Goal: Transaction & Acquisition: Purchase product/service

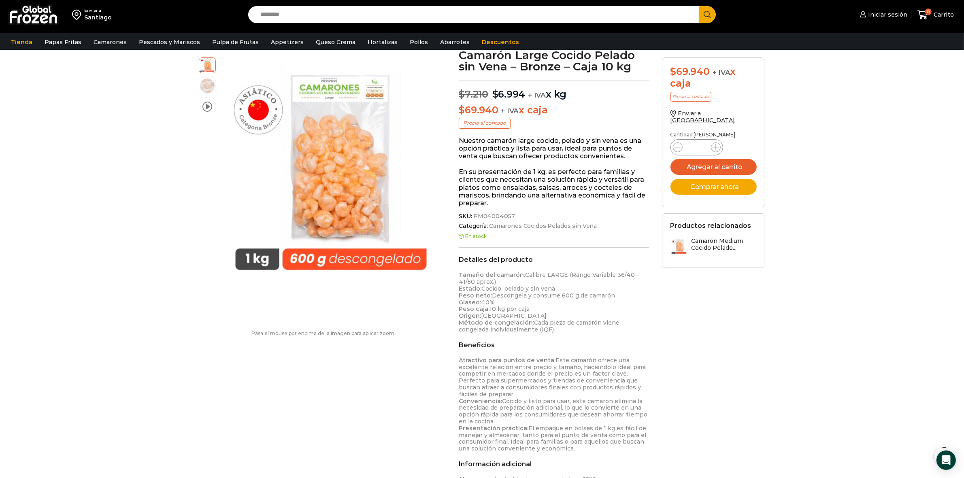
click at [360, 16] on input "Search input" at bounding box center [475, 14] width 439 height 17
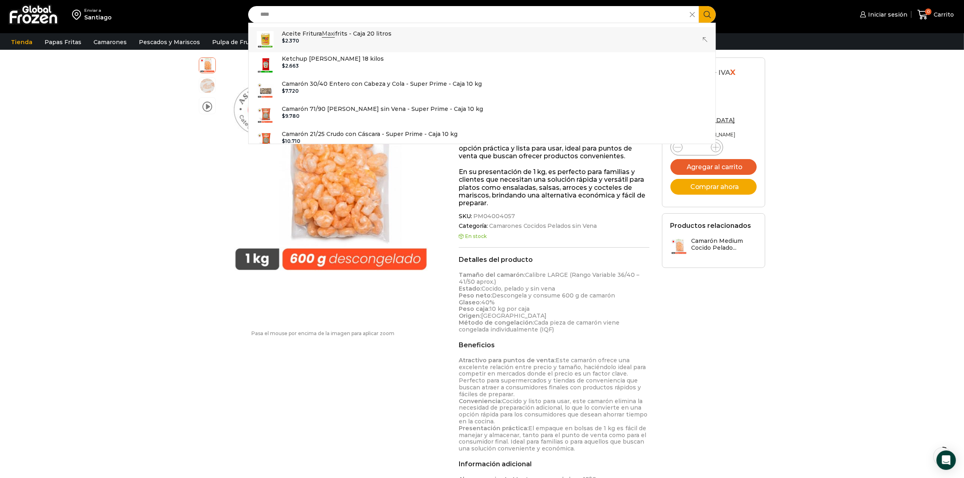
click at [356, 45] on link "Aceite Fritura Maxi frits - Caja 20 litros In stock $ 2.370" at bounding box center [481, 39] width 467 height 25
type input "**********"
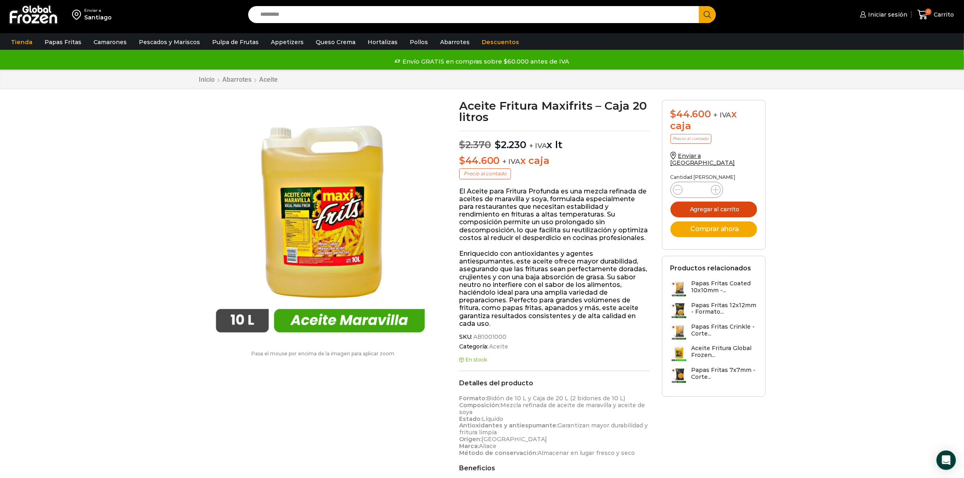
click at [735, 202] on button "Agregar al carrito" at bounding box center [713, 210] width 87 height 16
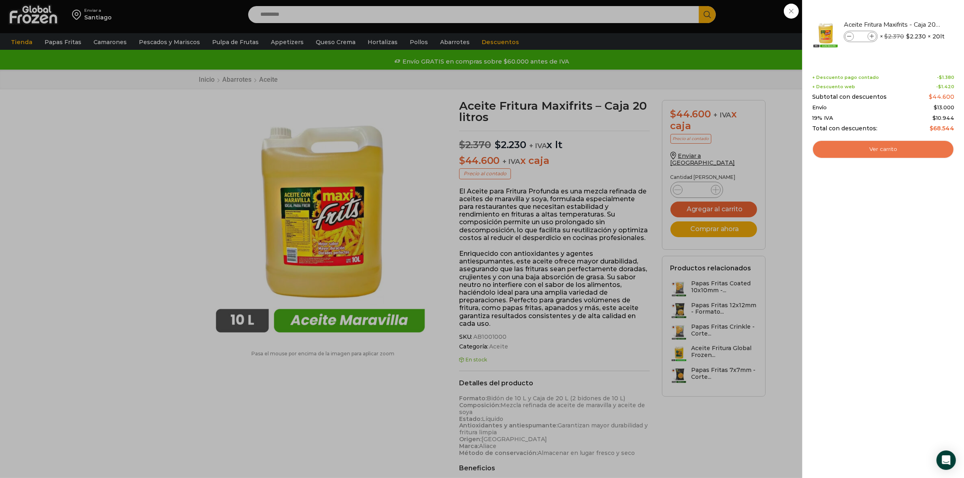
click at [877, 151] on link "Ver carrito" at bounding box center [883, 149] width 142 height 19
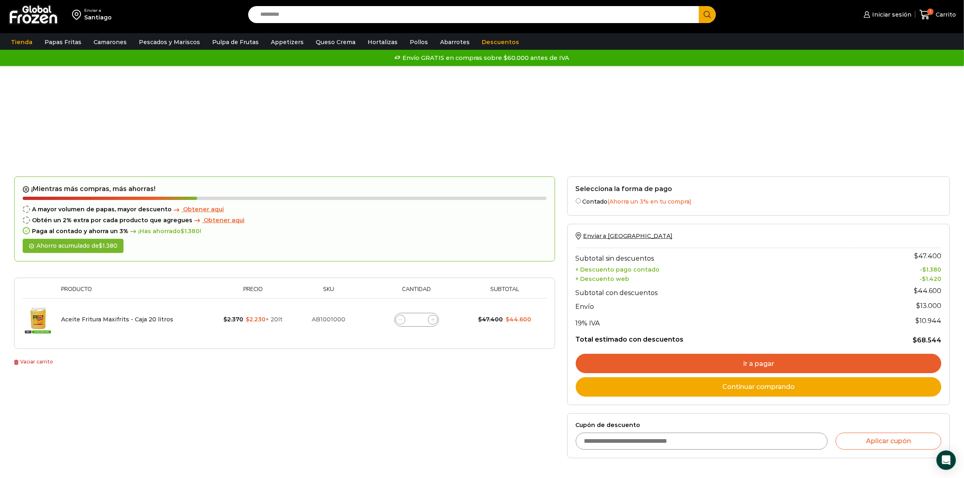
click at [629, 446] on input "Cupón de descuento" at bounding box center [702, 441] width 252 height 17
type input "*******"
click at [894, 444] on button "Aplicar cupón" at bounding box center [888, 441] width 106 height 17
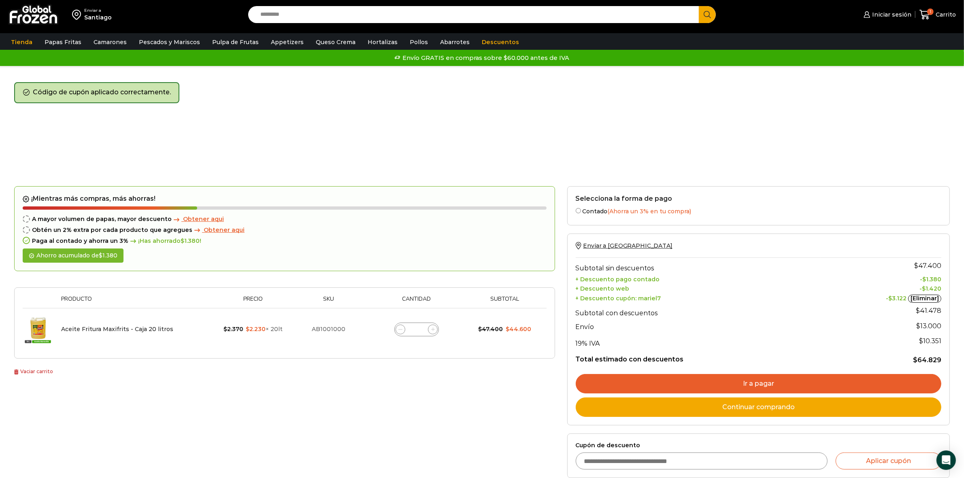
click at [29, 372] on link "Vaciar carrito" at bounding box center [33, 371] width 39 height 6
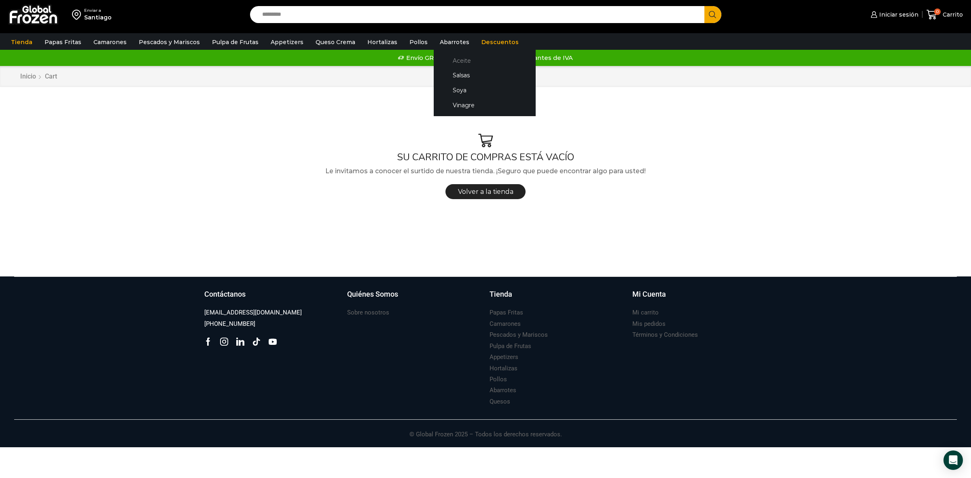
click at [448, 57] on link "Aceite" at bounding box center [485, 60] width 86 height 15
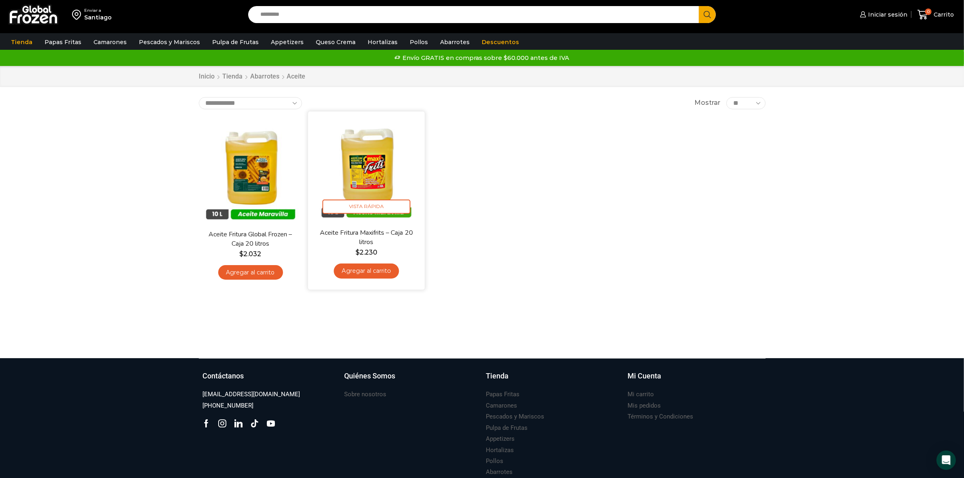
click at [380, 183] on img at bounding box center [366, 169] width 104 height 104
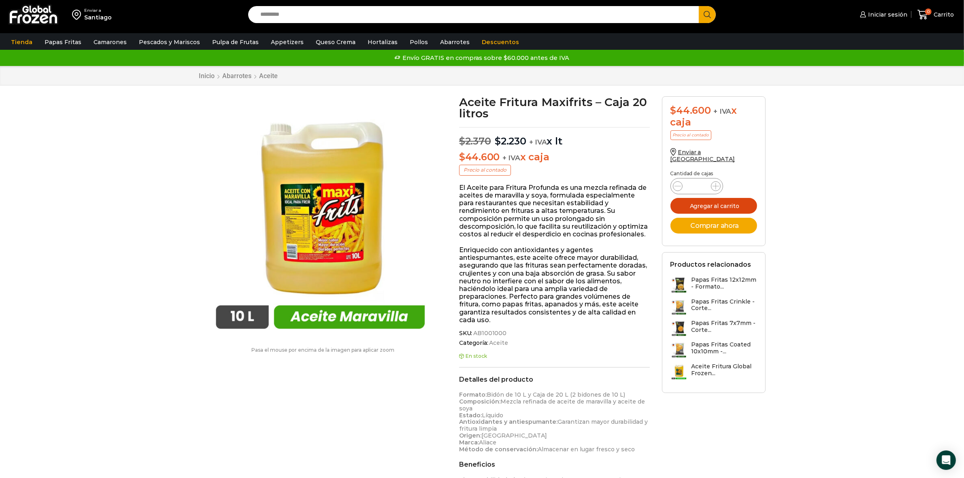
click at [706, 198] on button "Agregar al carrito" at bounding box center [713, 206] width 87 height 16
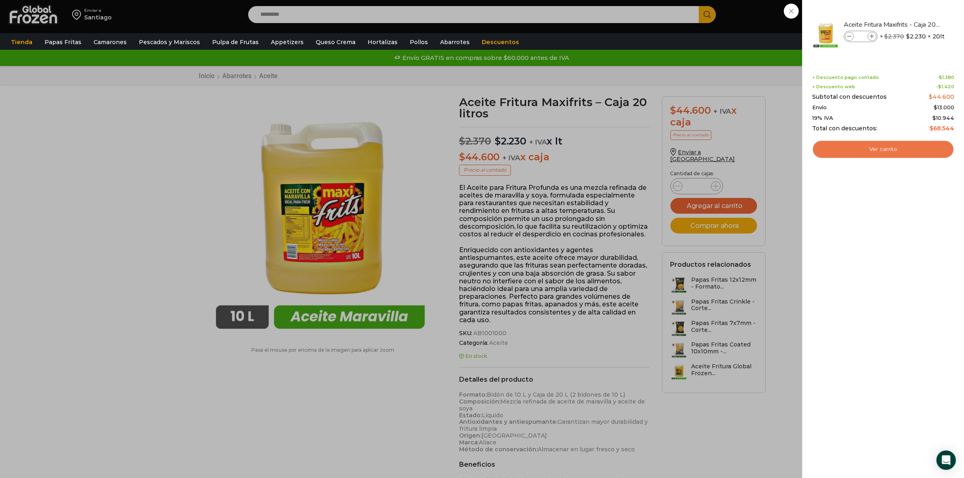
click at [852, 153] on link "Ver carrito" at bounding box center [883, 149] width 142 height 19
